Goal: Information Seeking & Learning: Find specific fact

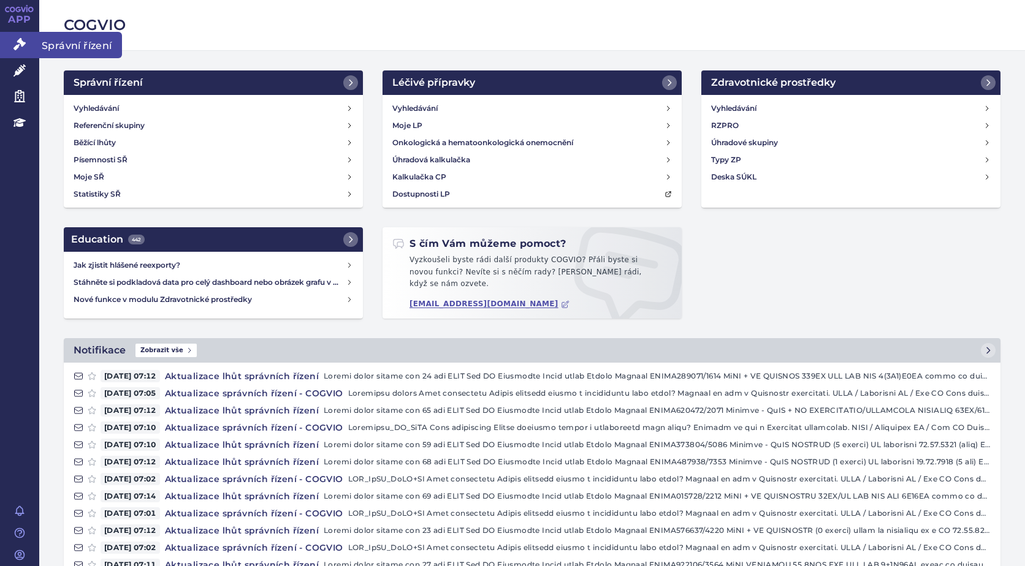
click at [20, 43] on icon at bounding box center [19, 44] width 12 height 12
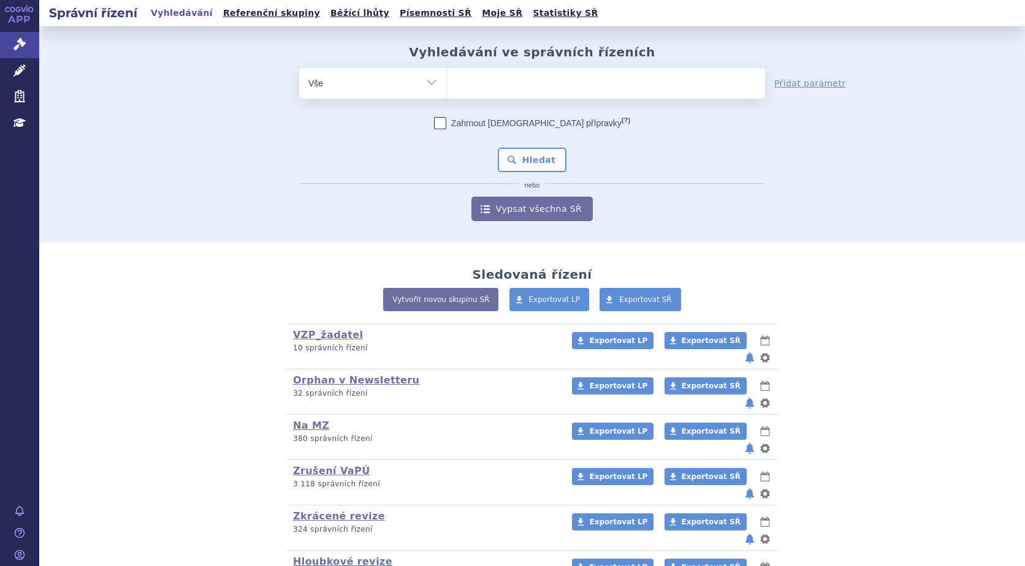
click at [499, 83] on ul at bounding box center [606, 81] width 318 height 26
click at [447, 83] on select at bounding box center [446, 82] width 1 height 31
type input "ta"
type input "tav"
type input "tavn"
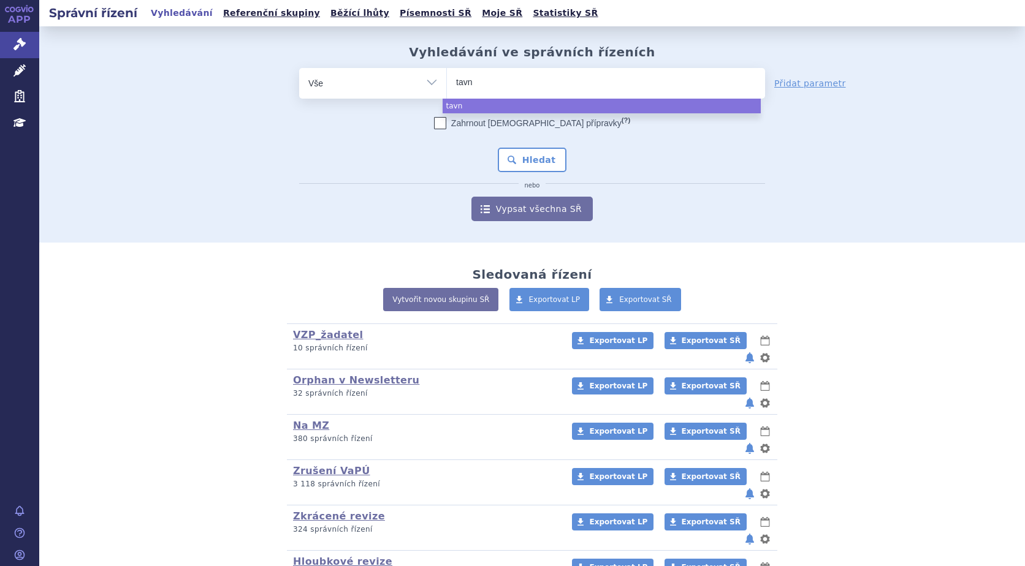
type input "tavno"
type input "tavnos"
type input "tavno"
type input "tavn"
type input "tavne"
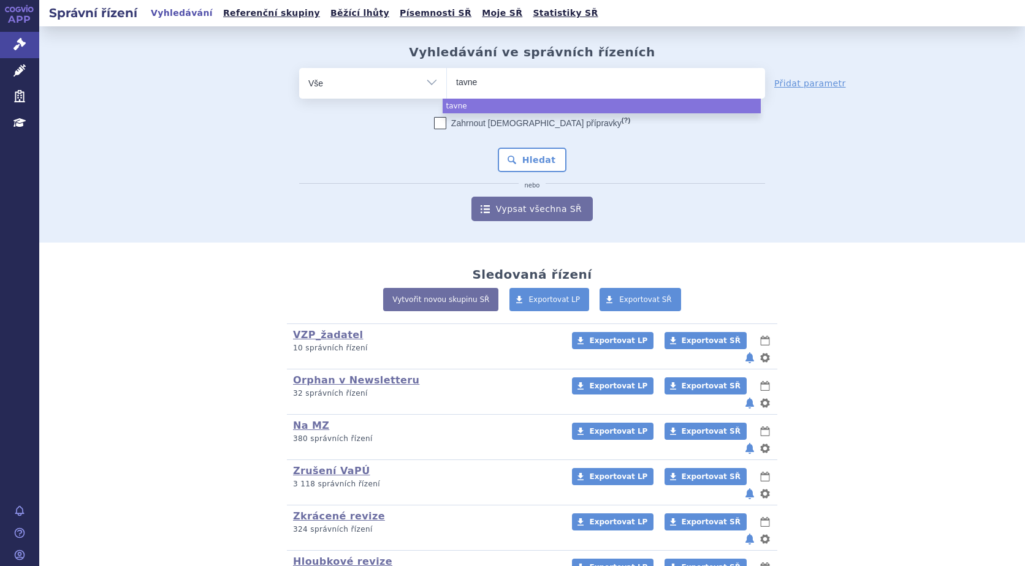
type input "tavneo"
type input "tavneos"
select select "tavneos"
click at [518, 158] on button "Hledat" at bounding box center [532, 160] width 69 height 25
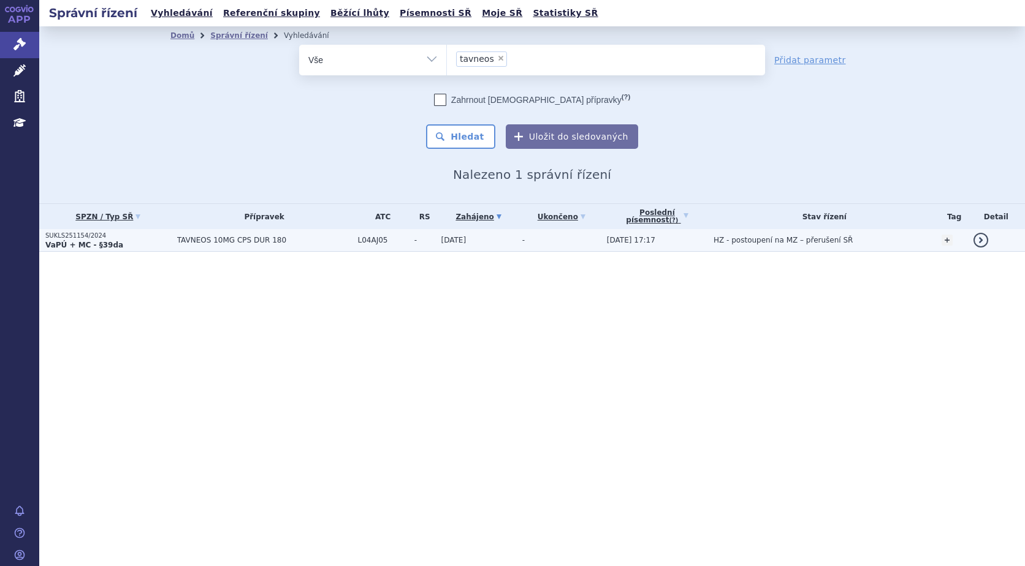
click at [85, 241] on strong "VaPÚ + MC - §39da" at bounding box center [84, 245] width 78 height 9
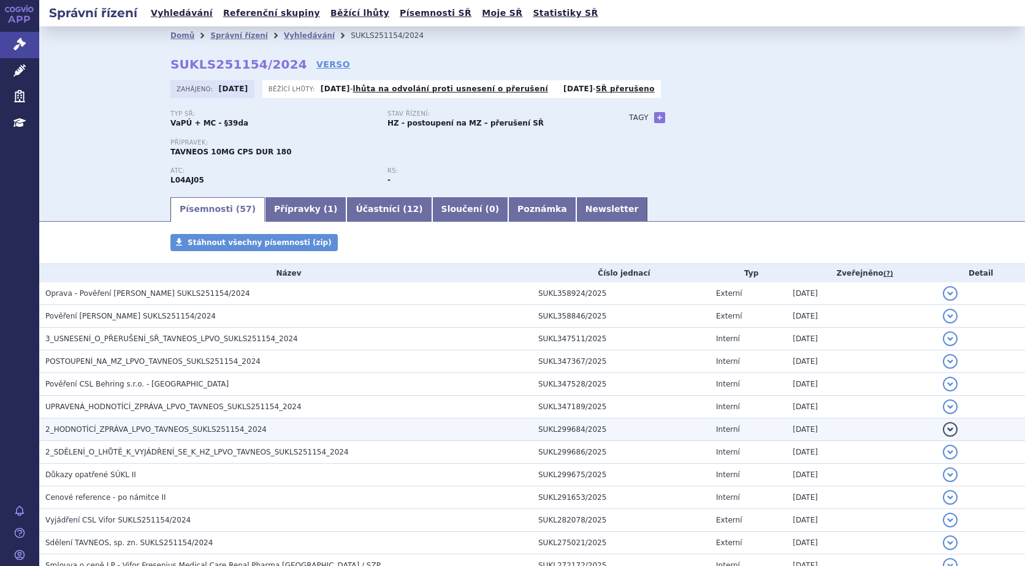
click at [169, 427] on span "2_HODNOTÍCÍ_ZPRÁVA_LPVO_TAVNEOS_SUKLS251154_2024" at bounding box center [155, 429] width 221 height 9
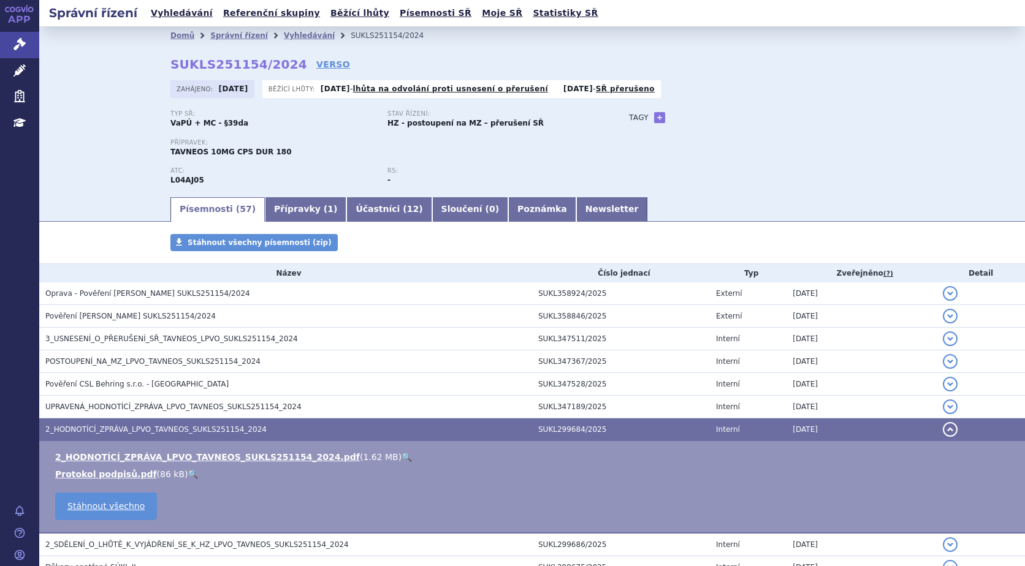
click at [401, 456] on link "🔍" at bounding box center [406, 457] width 10 height 10
